Goal: Information Seeking & Learning: Learn about a topic

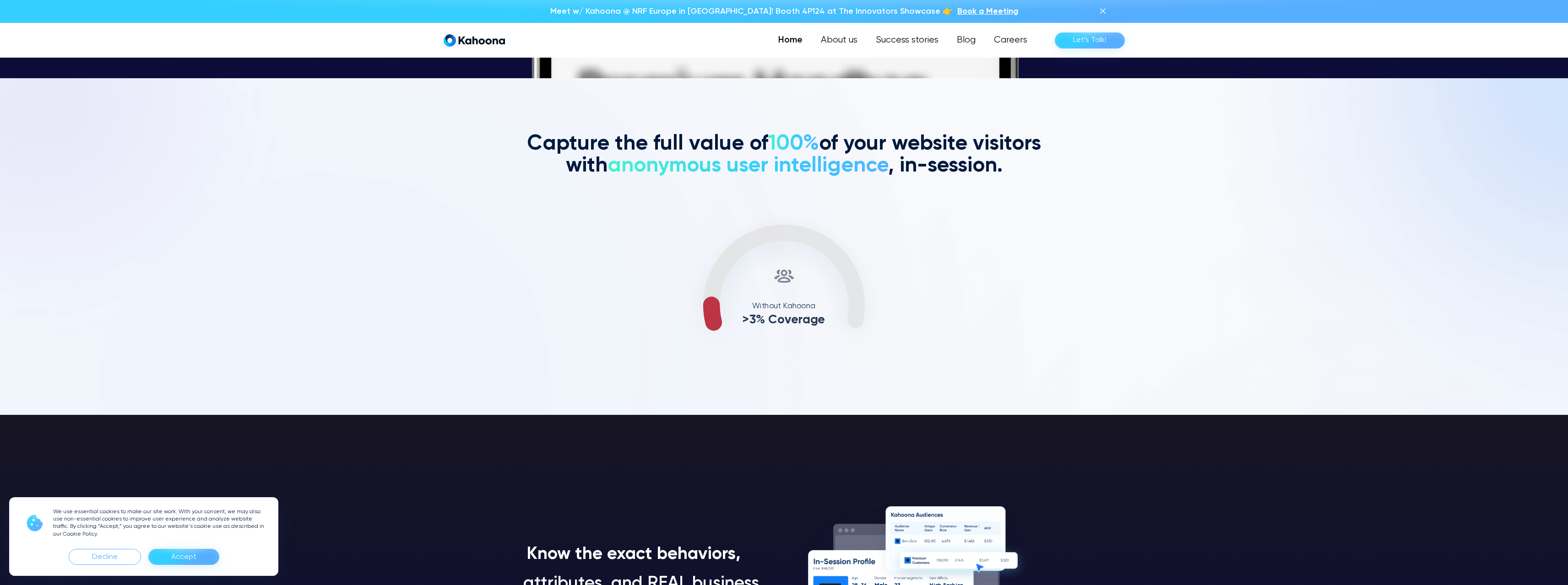
scroll to position [508, 0]
click at [191, 558] on div "Accept" at bounding box center [183, 558] width 25 height 15
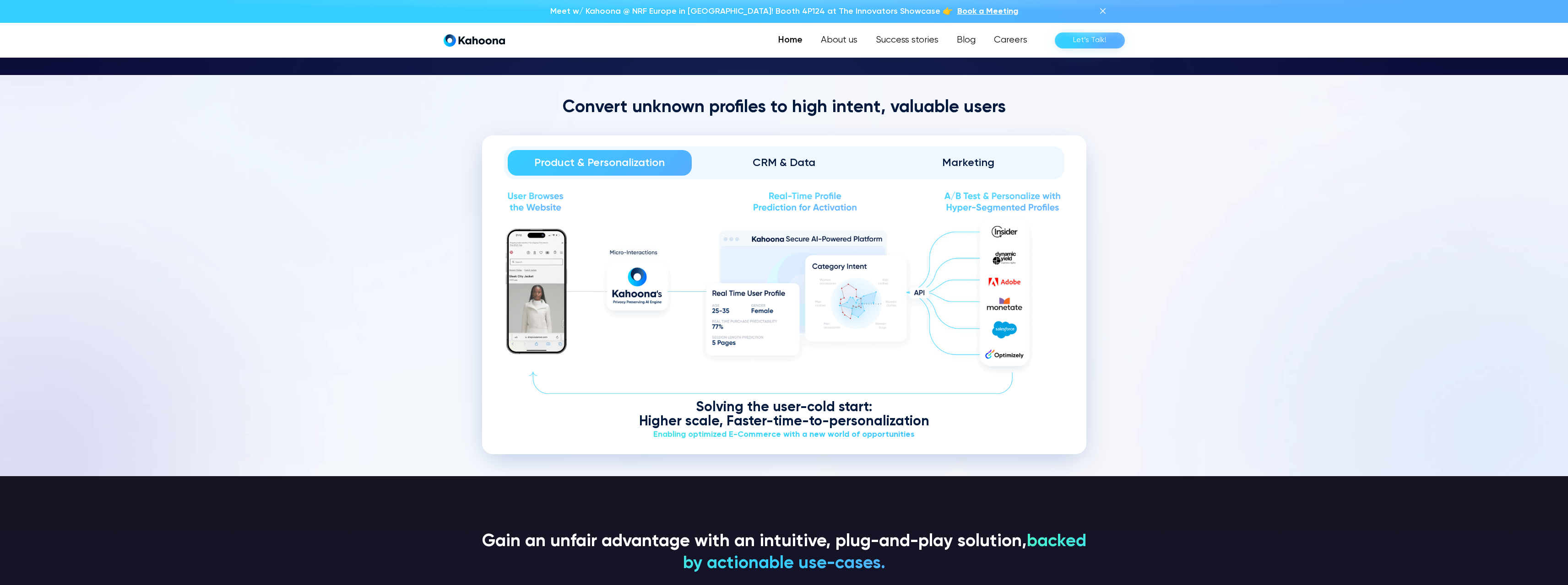
scroll to position [1199, 0]
click at [785, 160] on div "CRM & Data" at bounding box center [784, 164] width 159 height 15
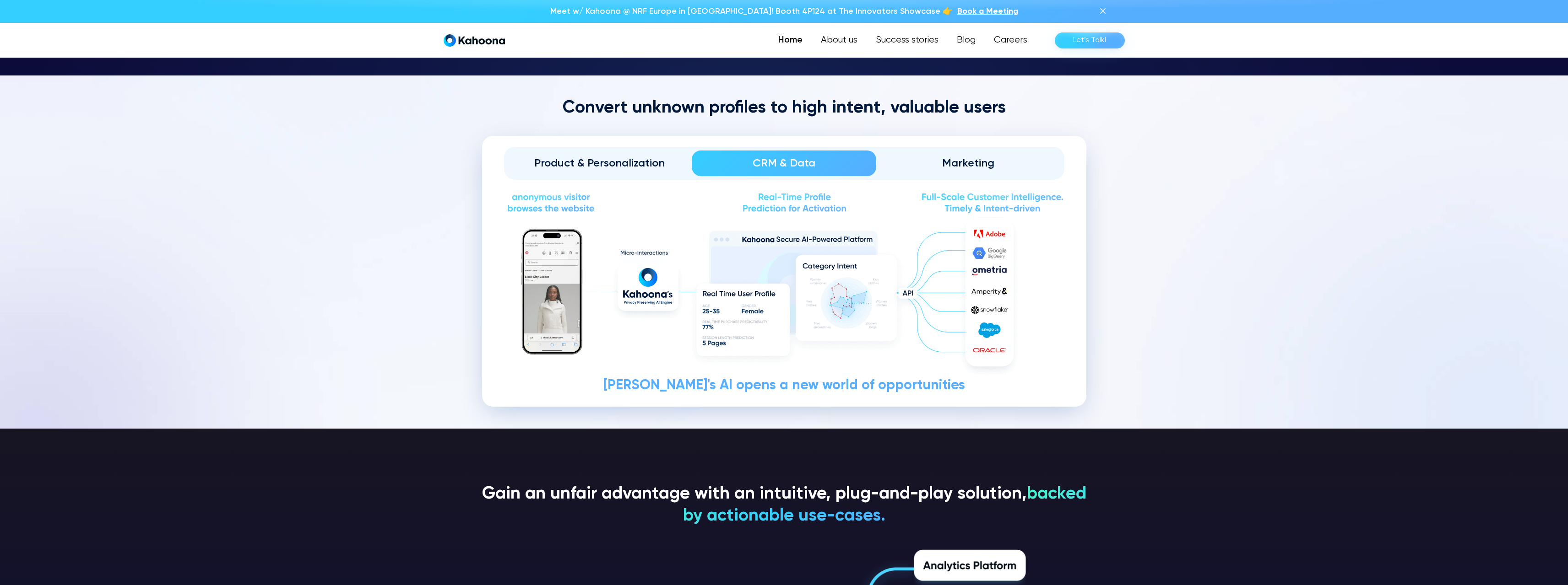
click at [979, 171] on link "Marketing" at bounding box center [968, 164] width 185 height 26
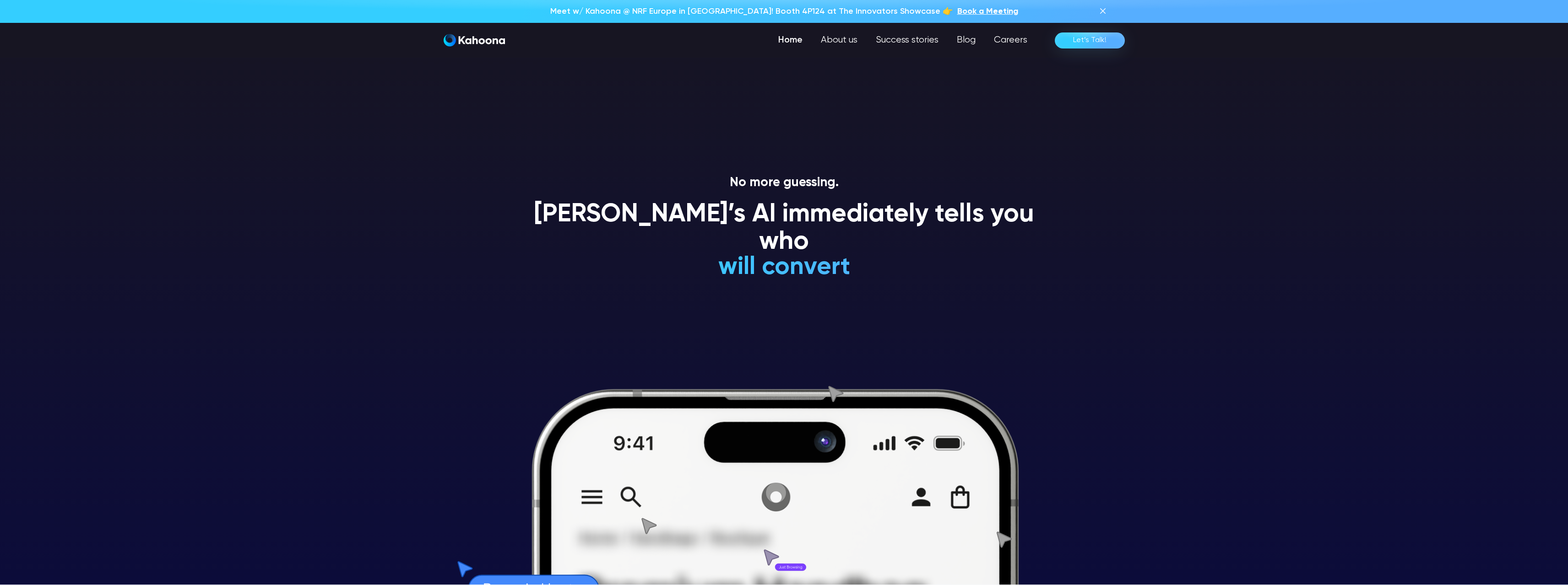
scroll to position [0, 0]
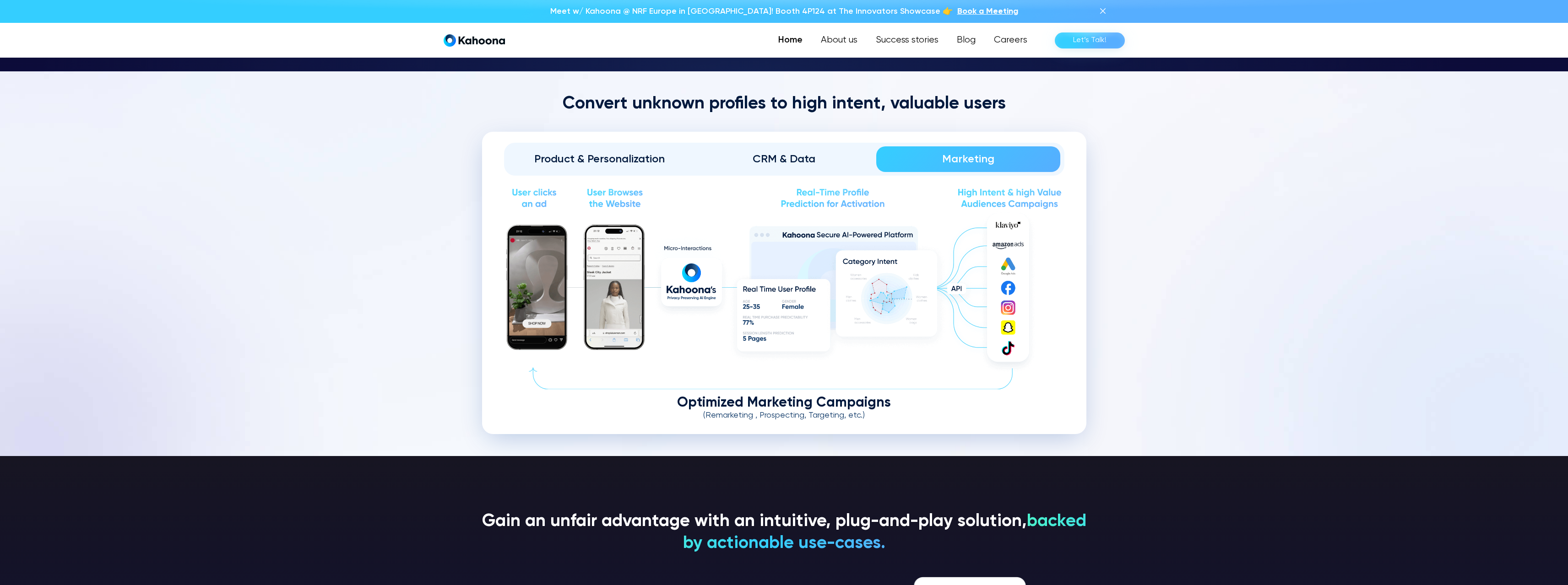
drag, startPoint x: 1202, startPoint y: 175, endPoint x: 1187, endPoint y: 123, distance: 54.1
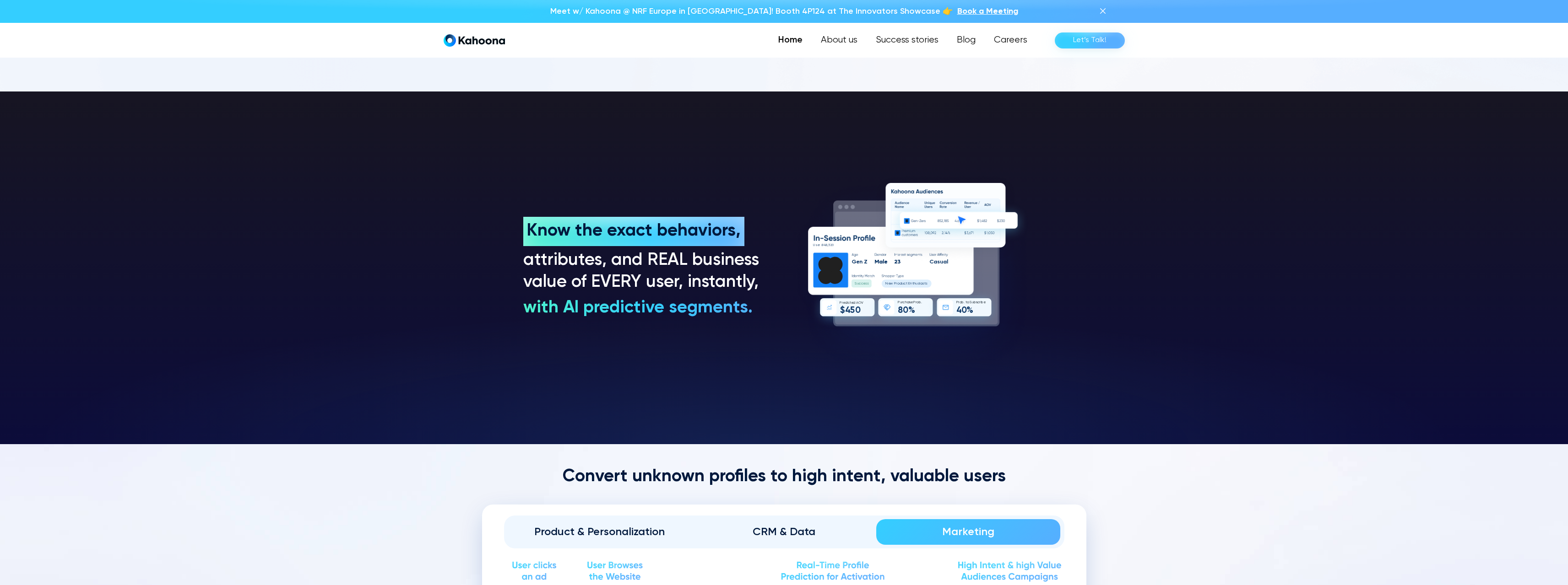
scroll to position [830, 0]
click at [846, 39] on link "About us" at bounding box center [838, 40] width 56 height 19
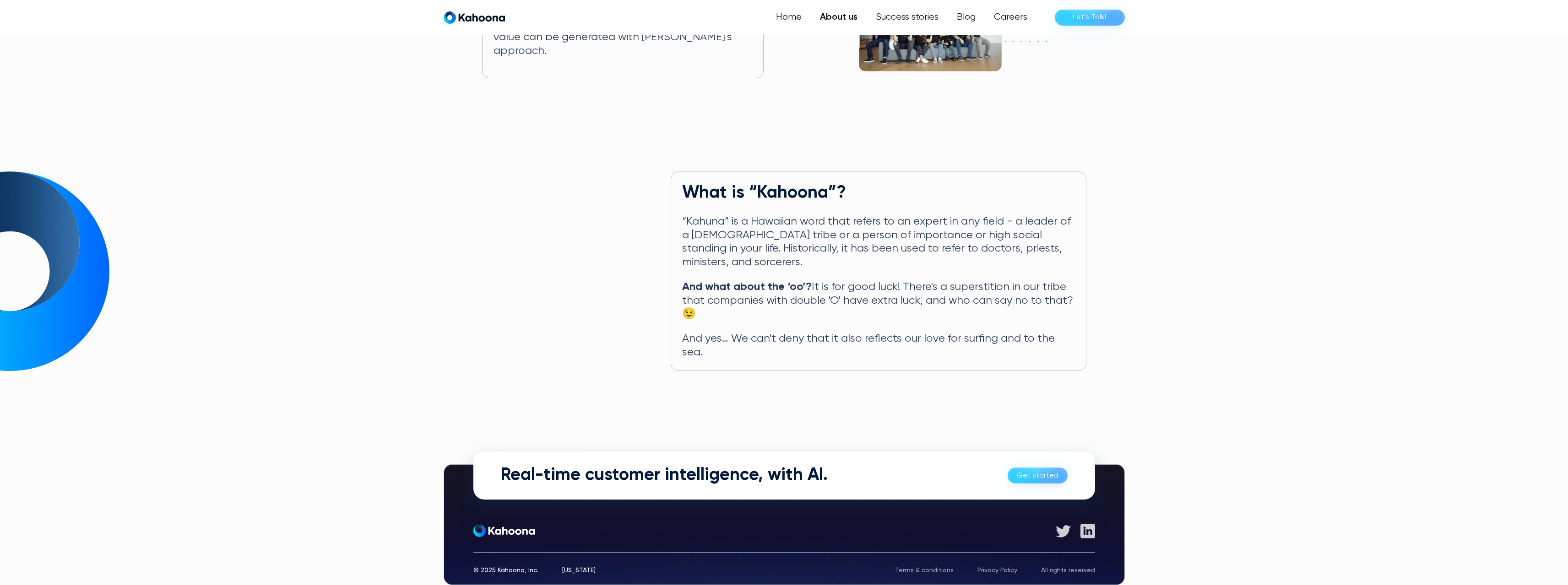
scroll to position [330, 0]
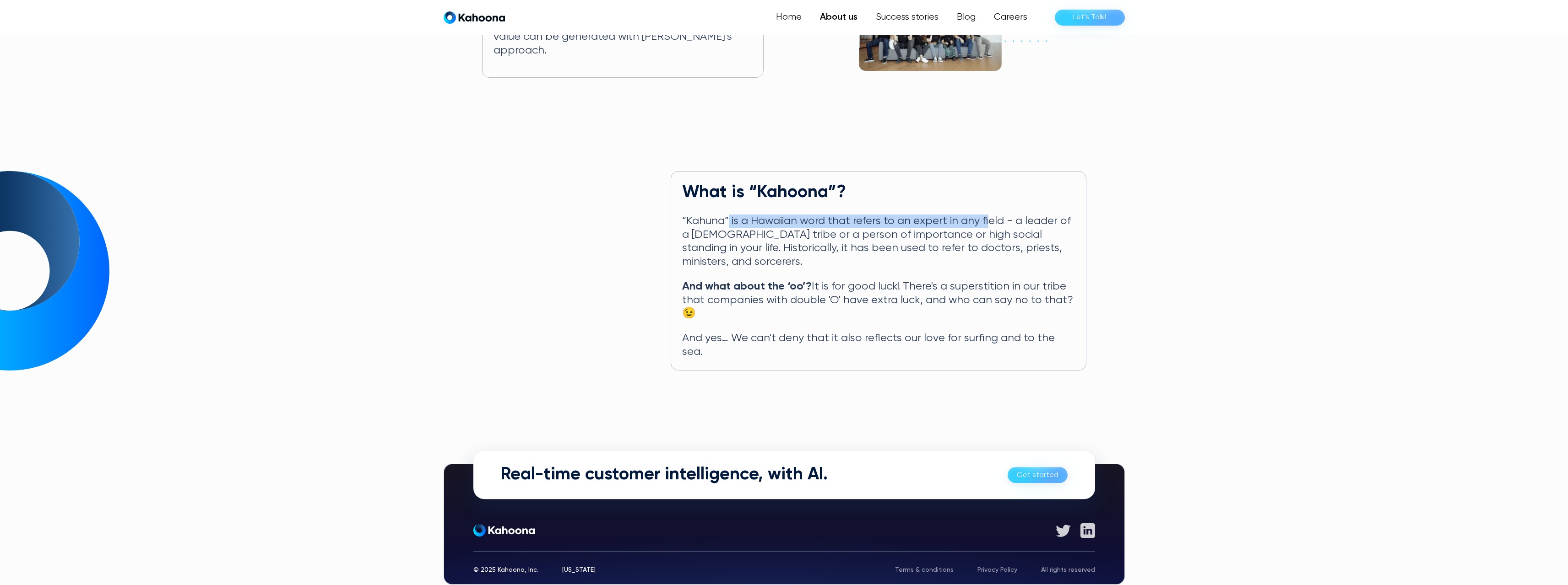
drag, startPoint x: 740, startPoint y: 210, endPoint x: 985, endPoint y: 214, distance: 245.0
click at [985, 214] on p "“Kahuna” is a Hawaiian word that refers to an expert in any field - a leader of…" at bounding box center [878, 242] width 393 height 55
click at [996, 266] on div "What is “Kahoona”? “Kahuna” is a Hawaiian word that refers to an expert in any …" at bounding box center [879, 270] width 416 height 199
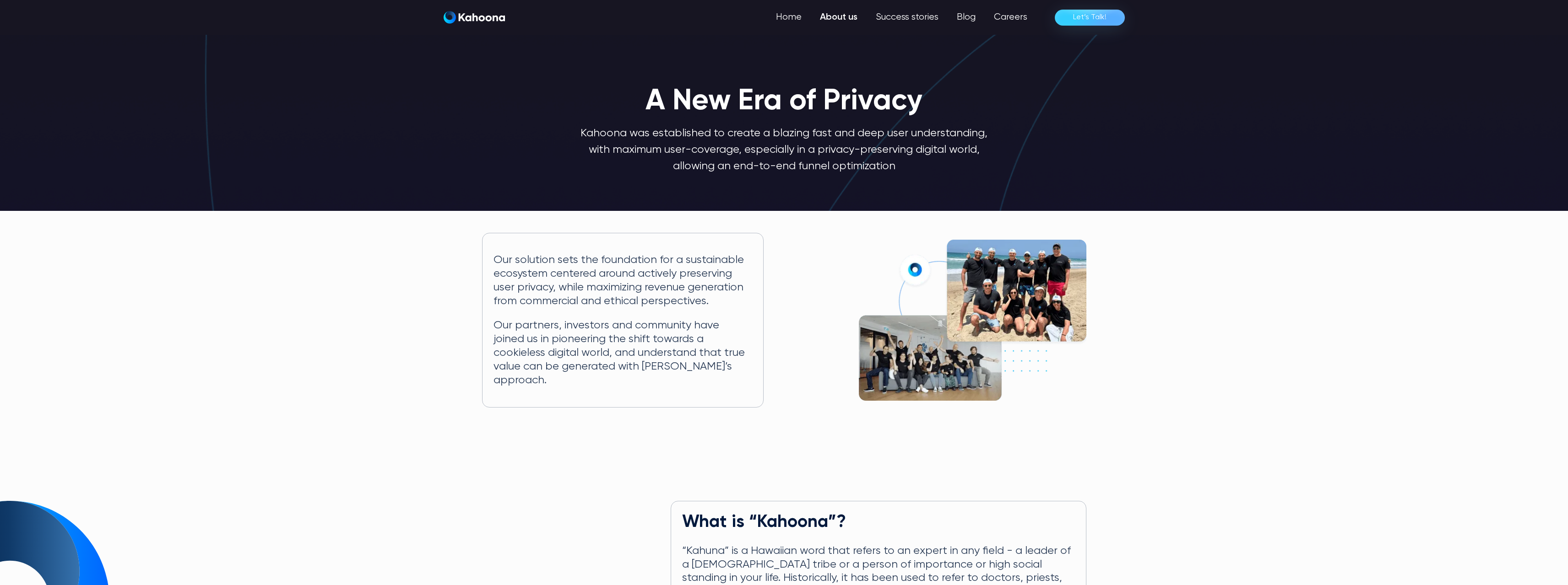
scroll to position [0, 0]
click at [969, 15] on link "Blog" at bounding box center [966, 17] width 37 height 19
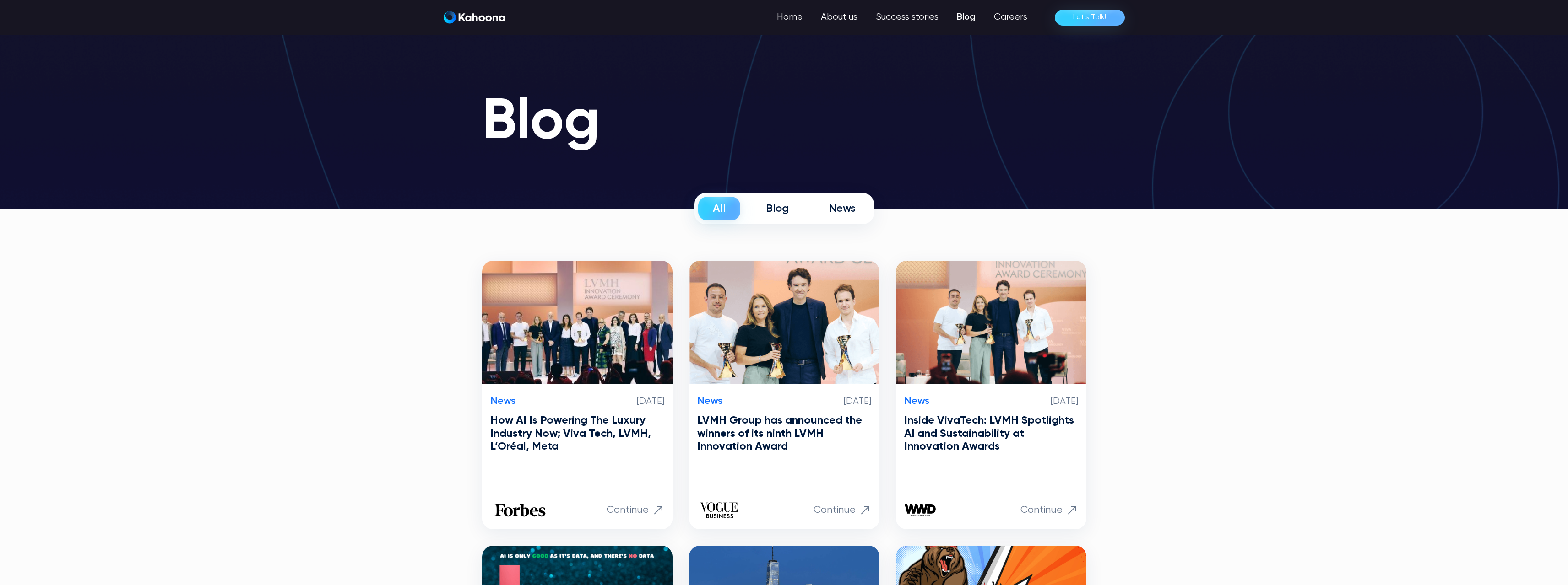
click at [781, 210] on div "Blog" at bounding box center [777, 208] width 23 height 14
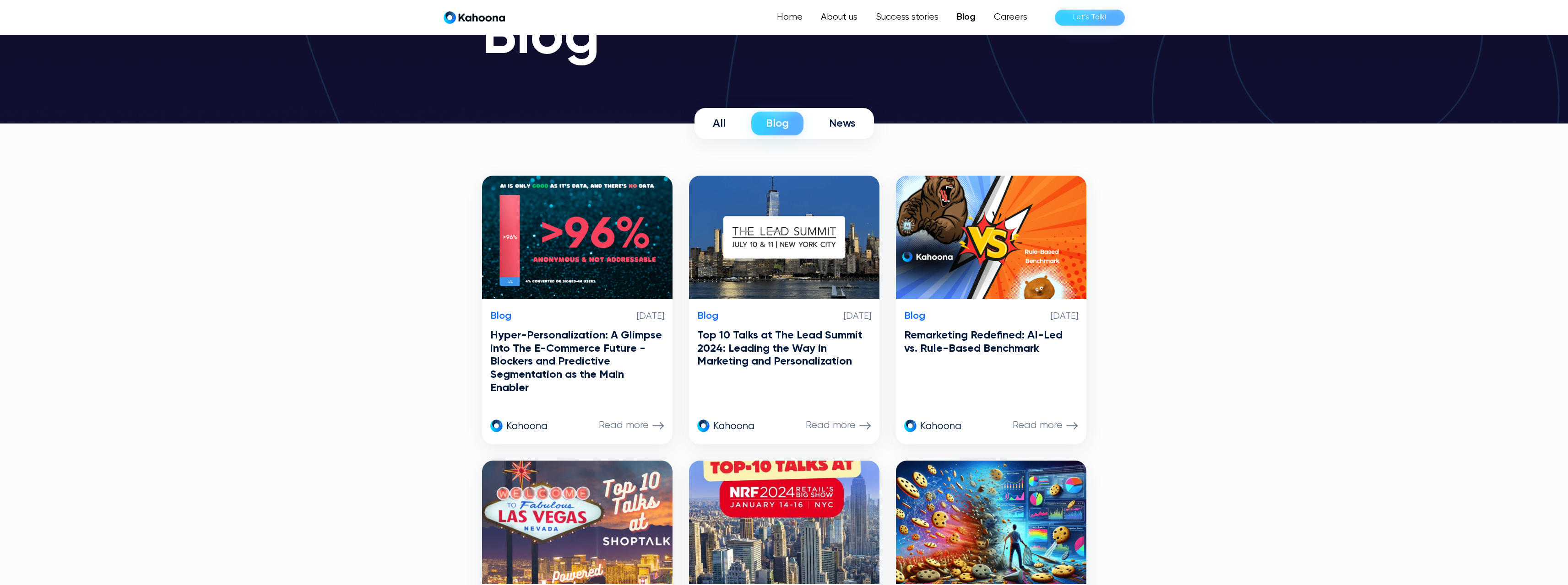
scroll to position [85, 0]
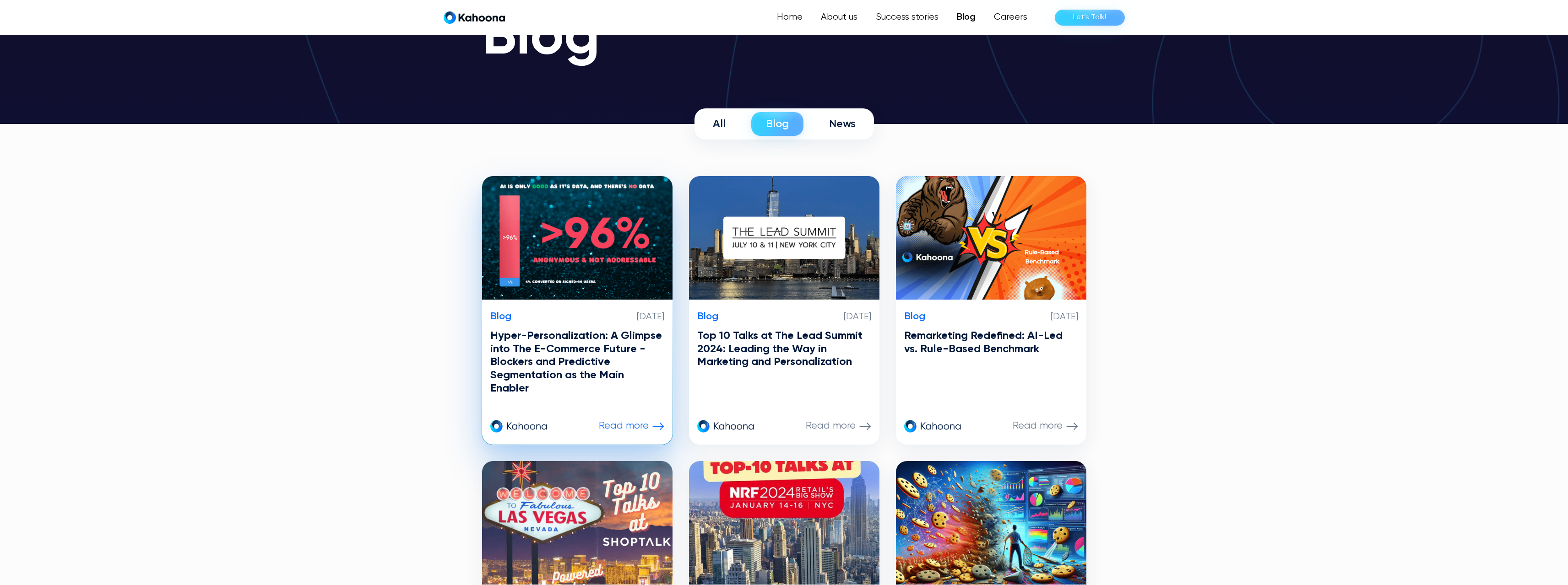
click at [573, 345] on h3 "Hyper-Personalization: A Glimpse into The E-Commerce Future - Blockers and Pred…" at bounding box center [577, 363] width 174 height 66
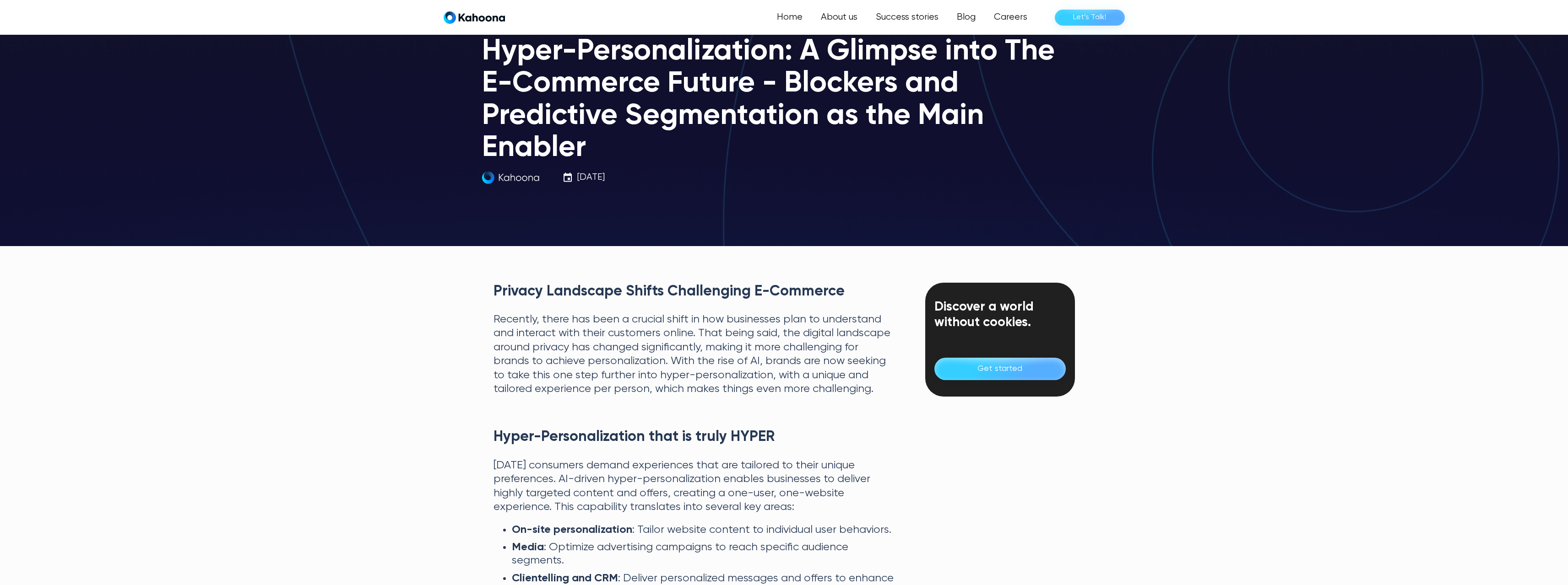
scroll to position [93, 0]
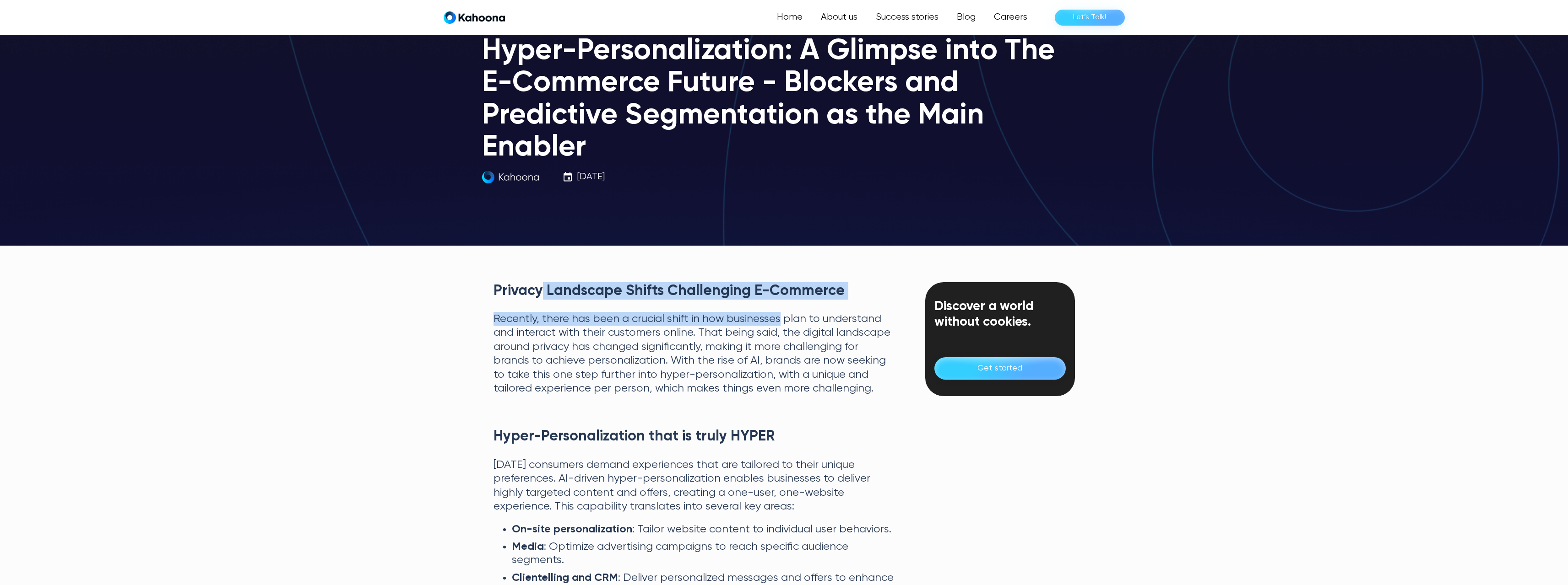
drag, startPoint x: 542, startPoint y: 298, endPoint x: 781, endPoint y: 302, distance: 239.0
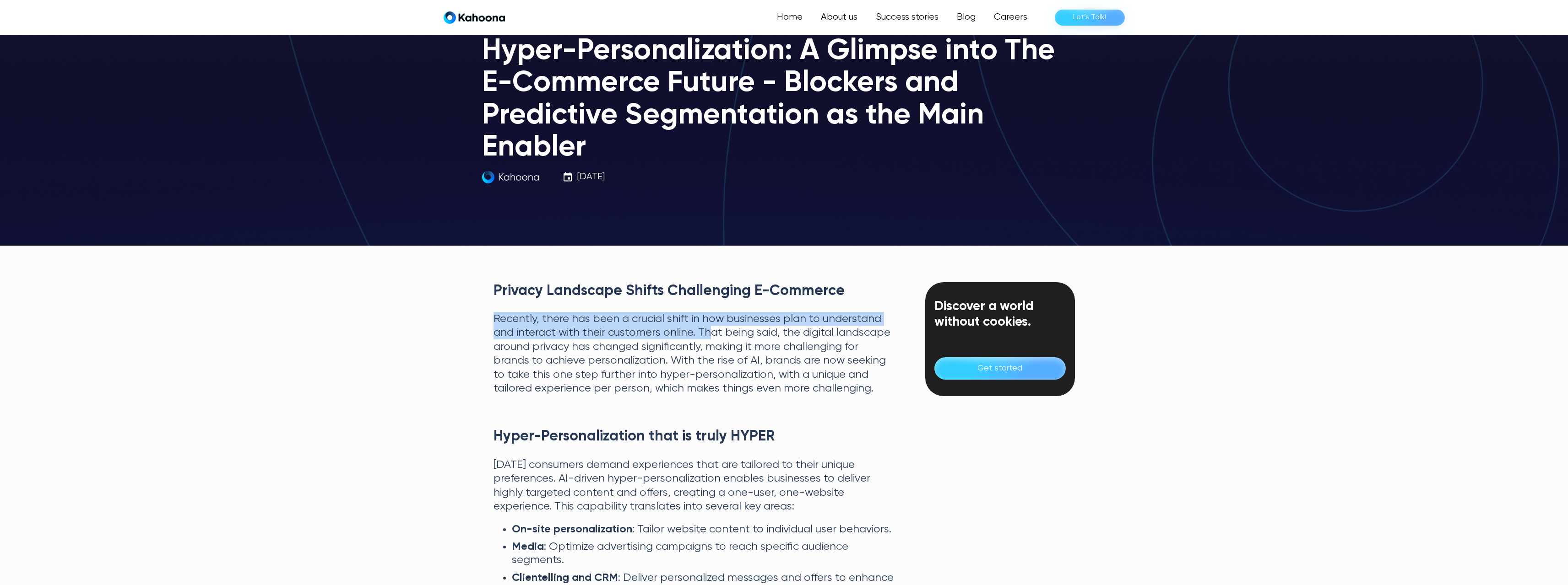
drag, startPoint x: 491, startPoint y: 320, endPoint x: 705, endPoint y: 336, distance: 214.6
click at [706, 367] on p "Recently, there has been a crucial shift in how businesses plan to understand a…" at bounding box center [695, 354] width 403 height 84
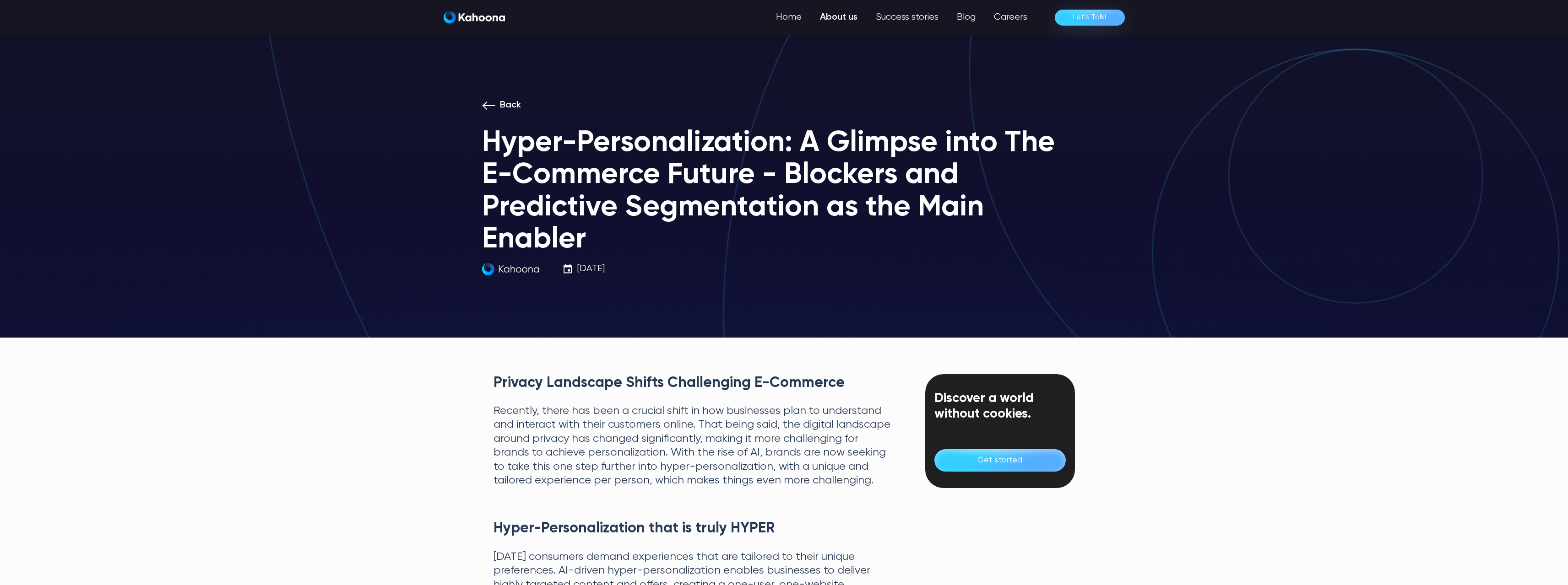
scroll to position [0, 0]
click at [790, 19] on link "Home" at bounding box center [790, 17] width 43 height 19
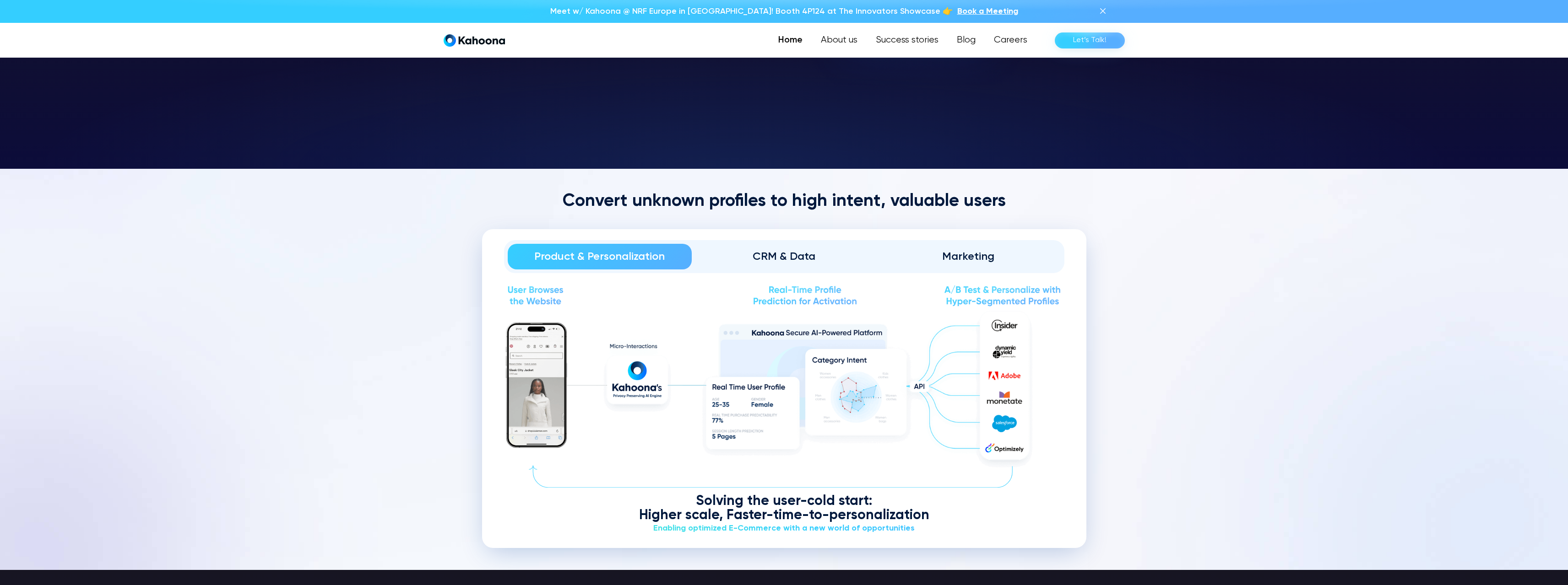
scroll to position [1107, 0]
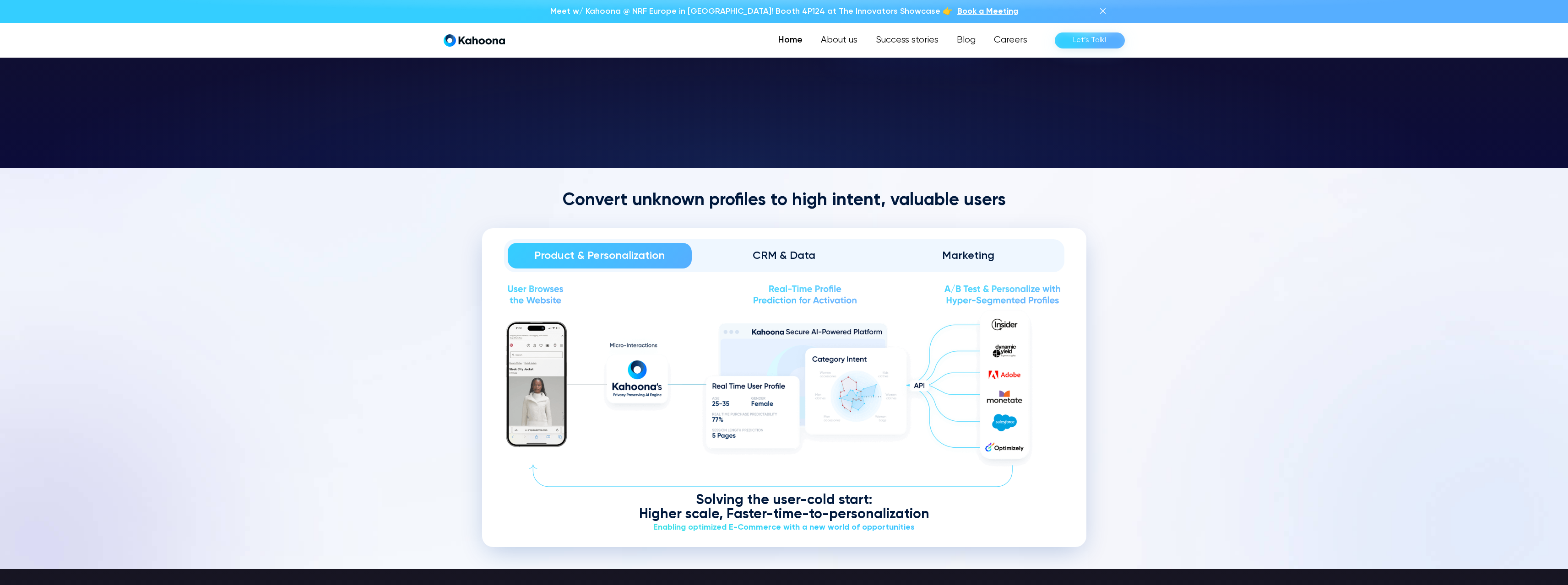
click at [792, 257] on div "CRM & Data" at bounding box center [784, 255] width 159 height 15
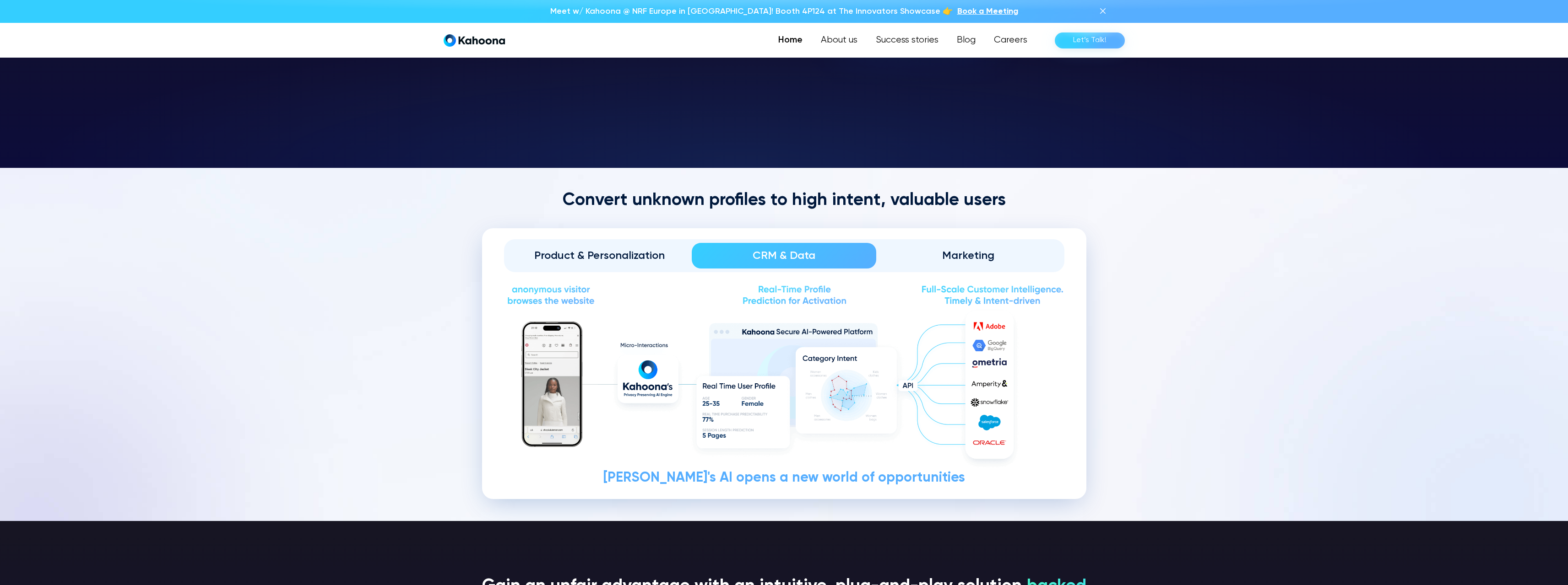
click at [643, 266] on link "Product & Personalization" at bounding box center [600, 256] width 185 height 26
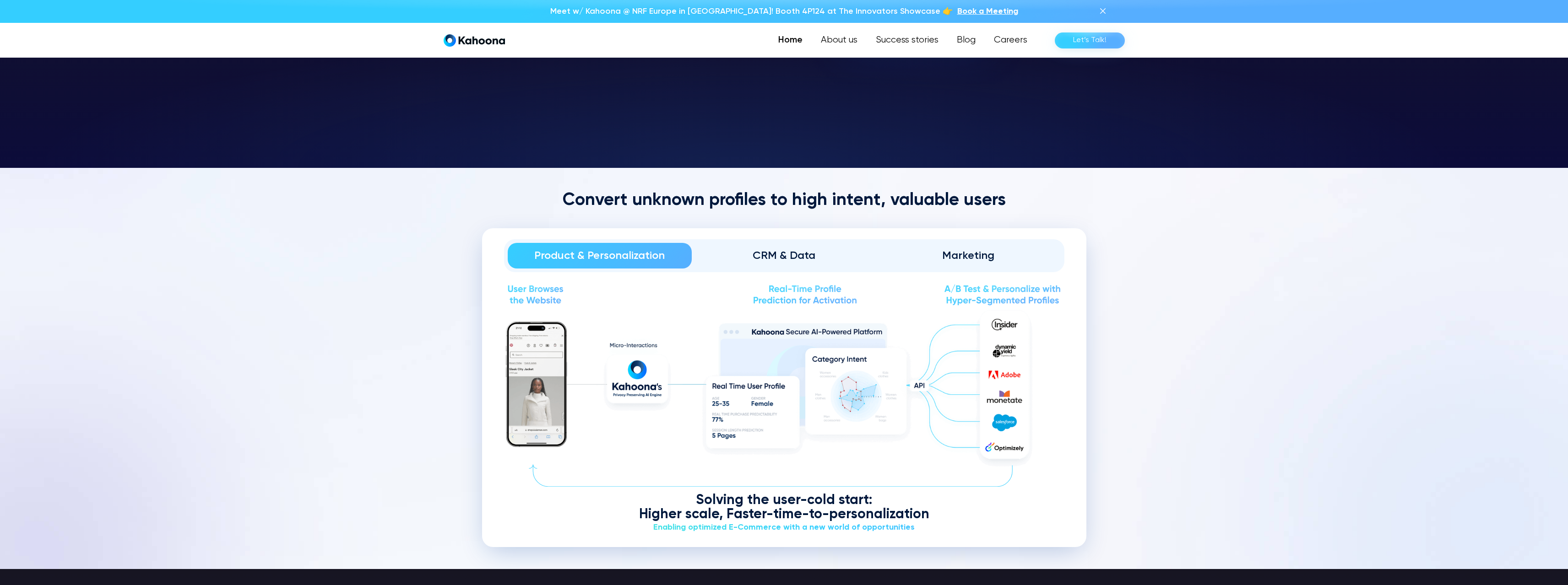
click at [763, 259] on div "CRM & Data" at bounding box center [784, 255] width 159 height 15
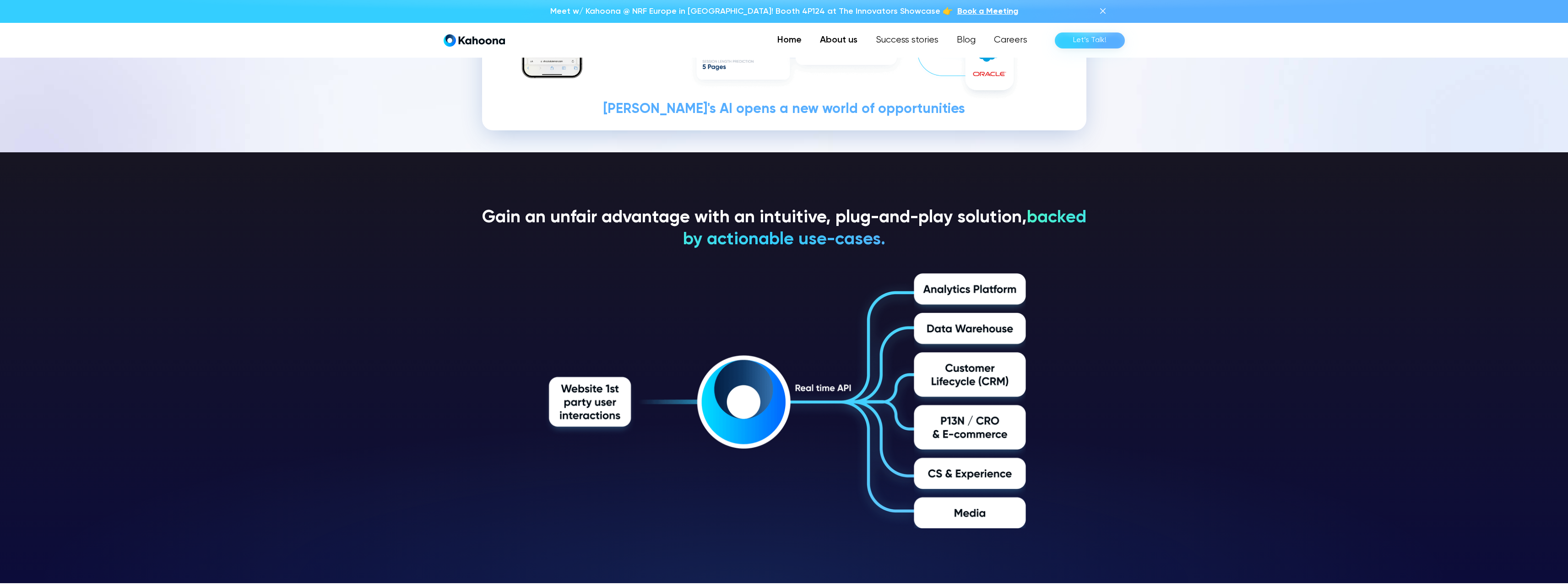
scroll to position [1476, 0]
click at [834, 41] on link "About us" at bounding box center [838, 40] width 56 height 19
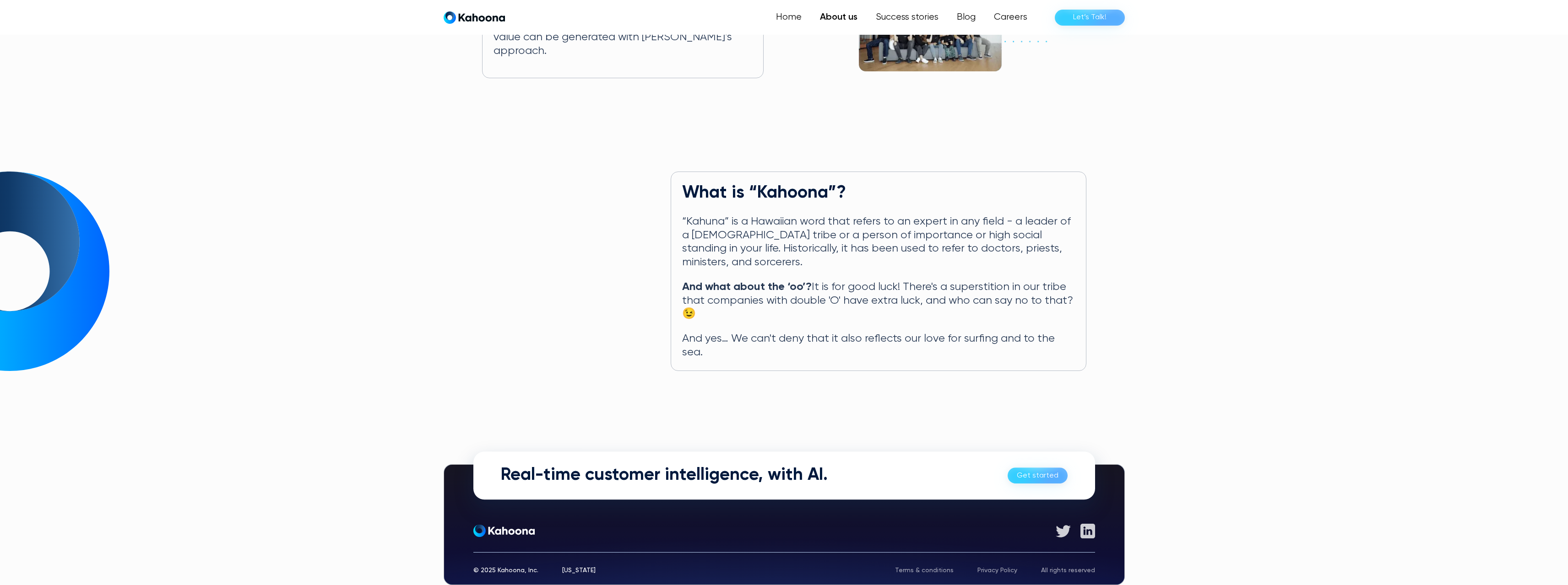
scroll to position [330, 0]
click at [576, 567] on div "[US_STATE]" at bounding box center [578, 570] width 33 height 6
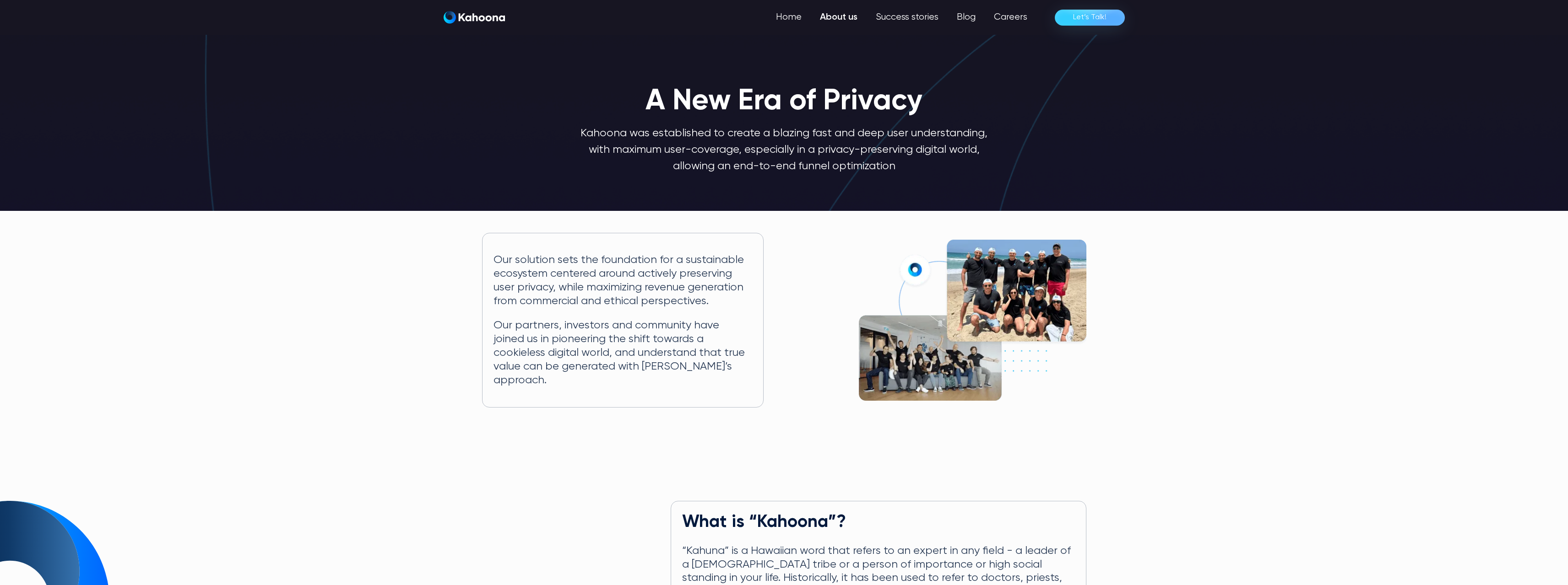
scroll to position [0, 0]
